Goal: Navigation & Orientation: Find specific page/section

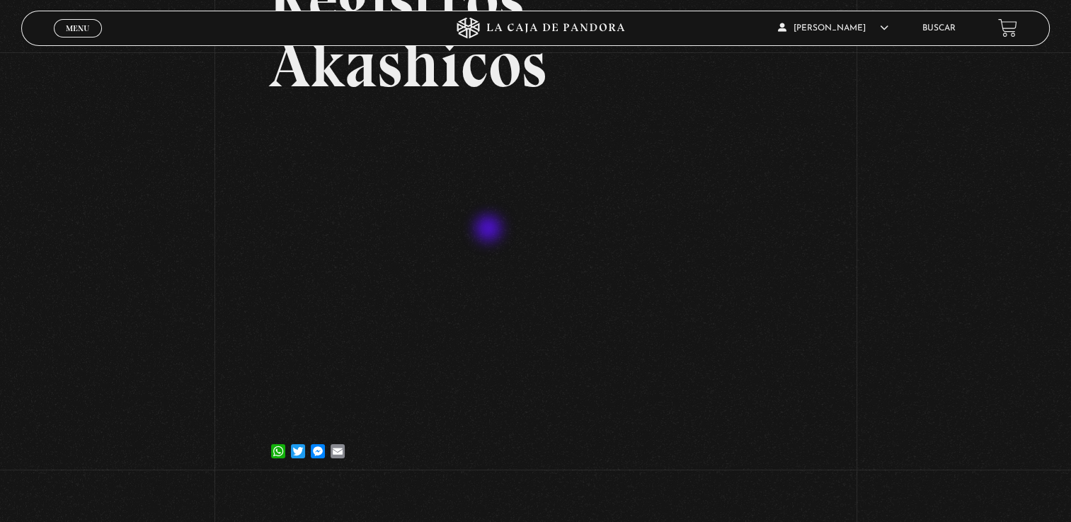
scroll to position [142, 0]
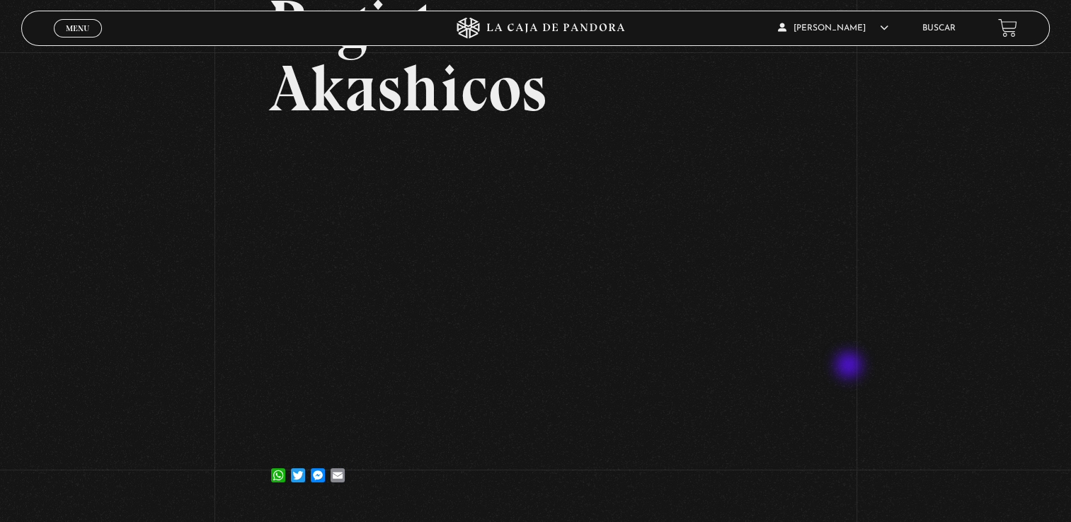
click at [863, 355] on div "Volver 19 marzo, 2024 Registros Akashicos WhatsApp Twitter Messenger Email" at bounding box center [535, 209] width 1071 height 597
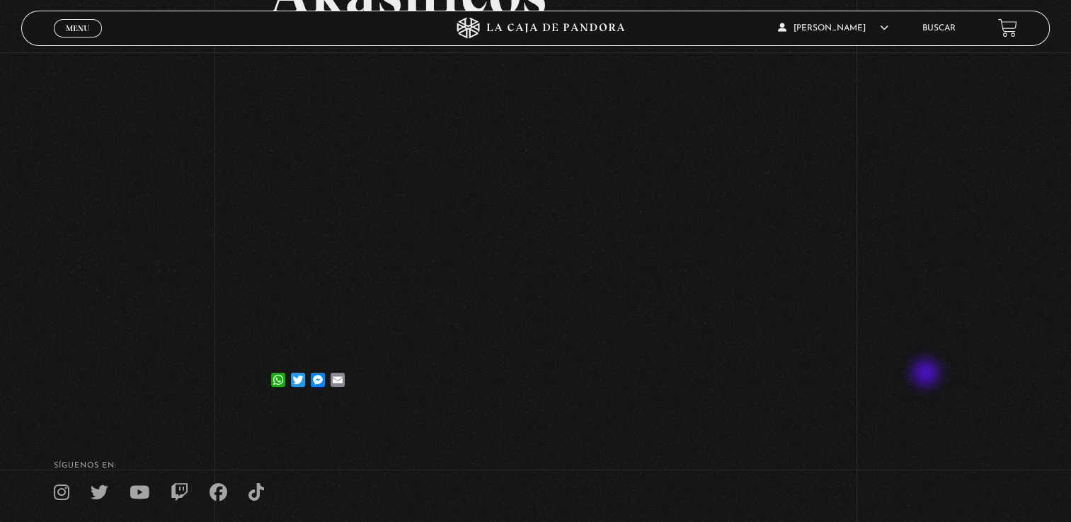
scroll to position [212, 0]
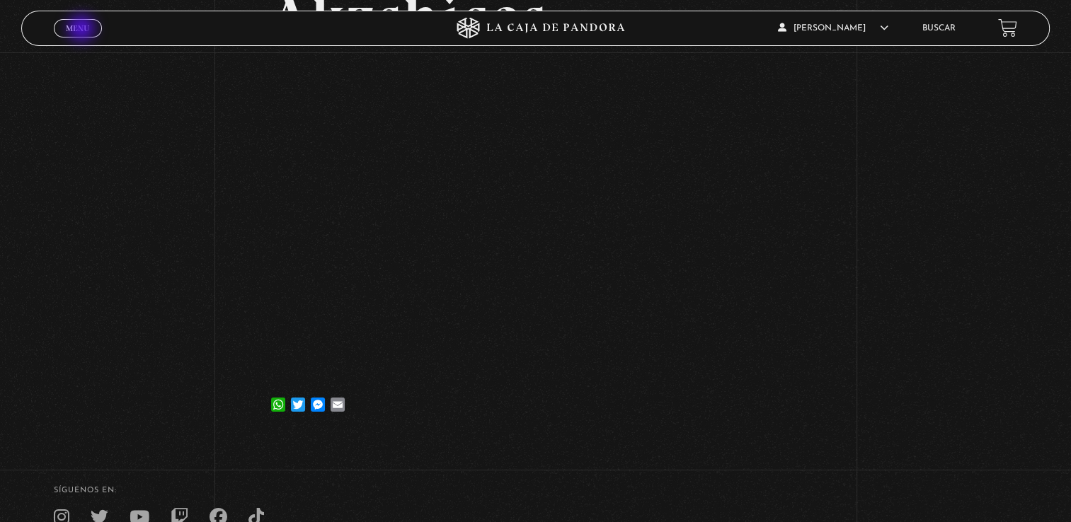
click at [83, 30] on span "Menu" at bounding box center [77, 28] width 23 height 8
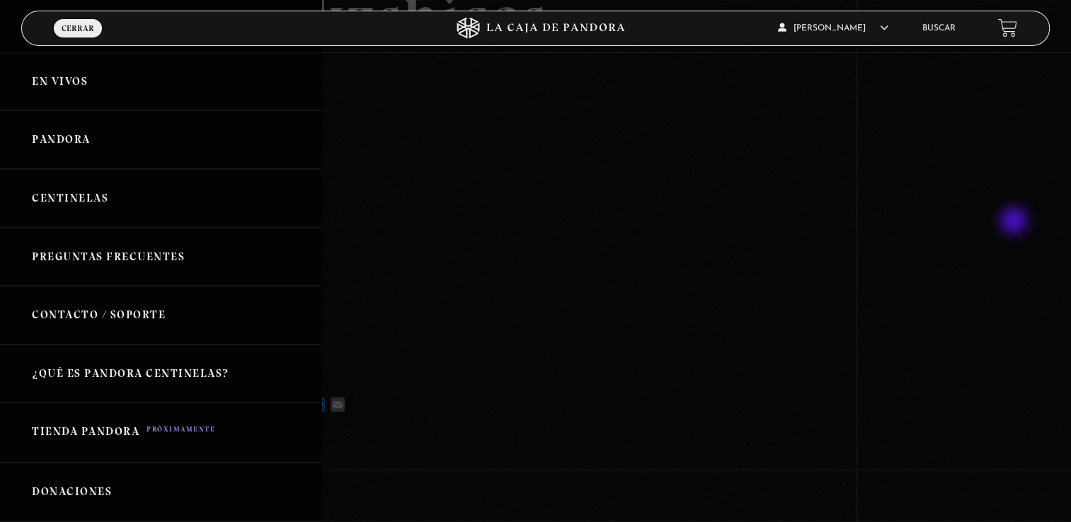
click at [1015, 222] on div at bounding box center [535, 261] width 1071 height 522
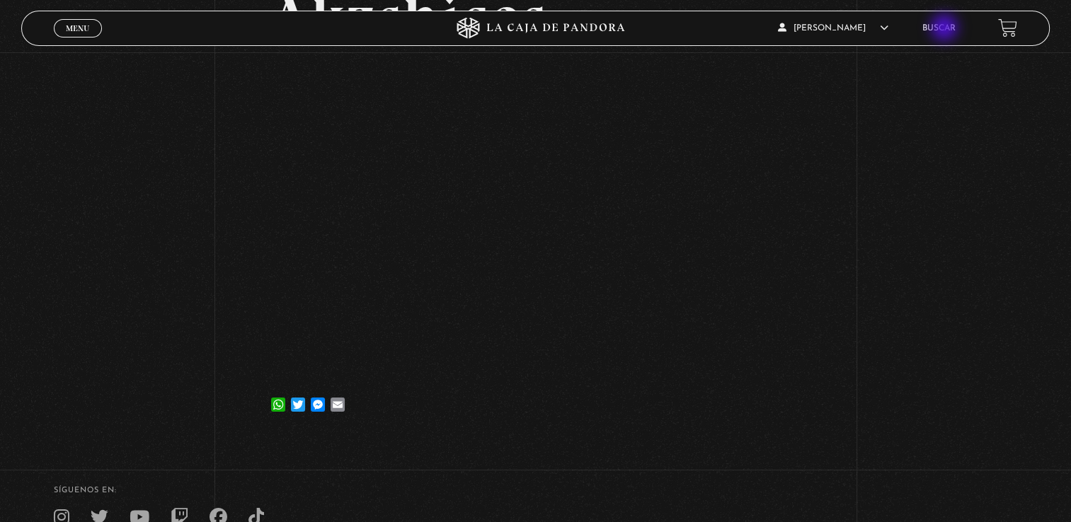
click at [945, 29] on link "Buscar" at bounding box center [938, 28] width 33 height 8
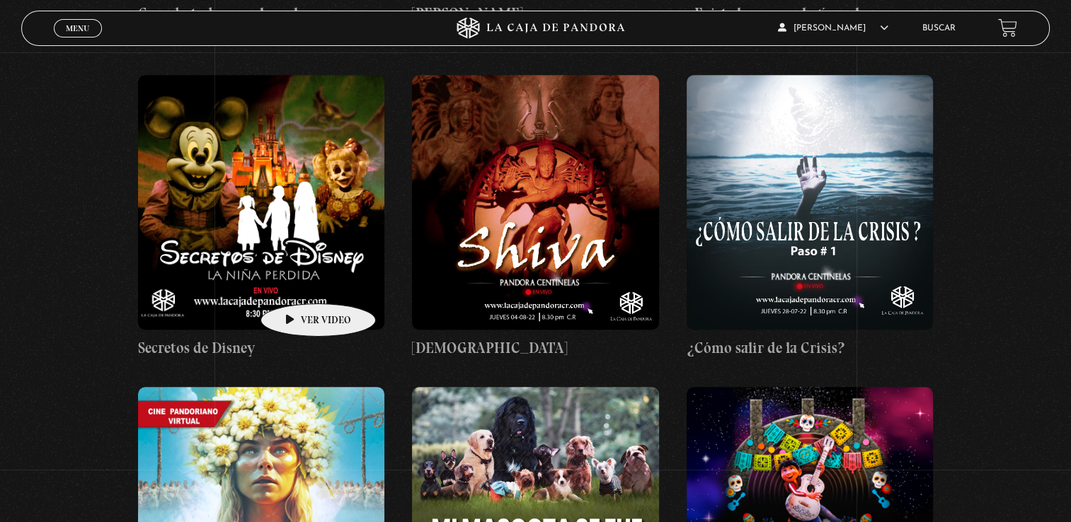
scroll to position [11746, 0]
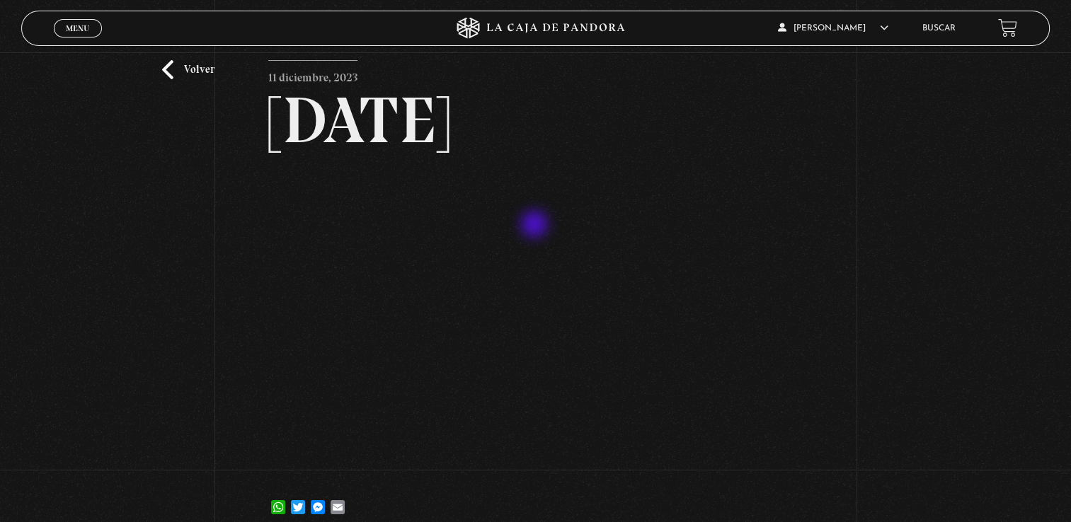
scroll to position [71, 0]
